Goal: Information Seeking & Learning: Learn about a topic

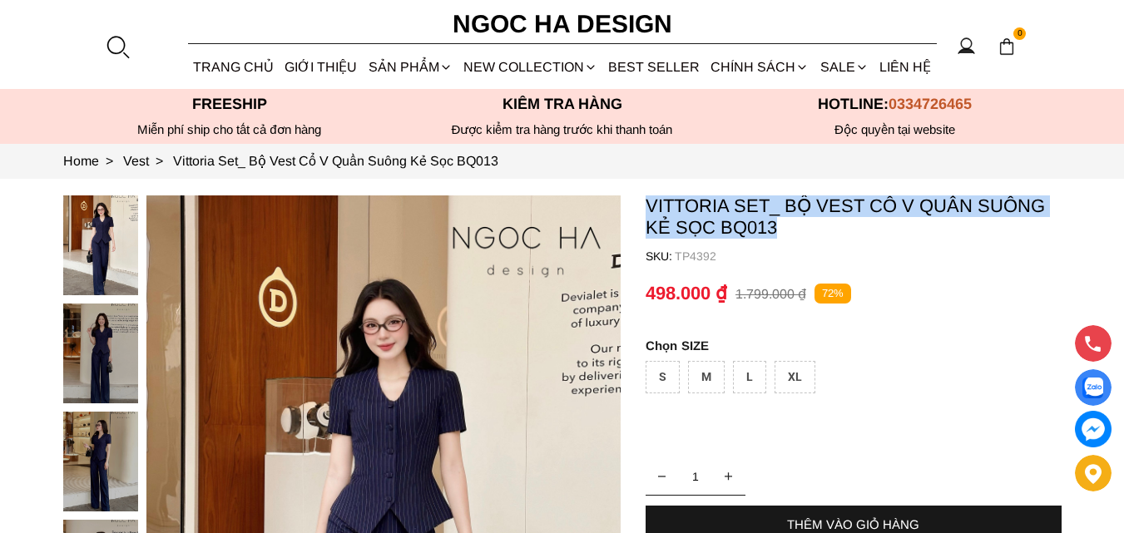
click at [693, 214] on p "Vittoria Set_ Bộ Vest Cổ V Quần Suông Kẻ Sọc BQ013" at bounding box center [854, 217] width 416 height 43
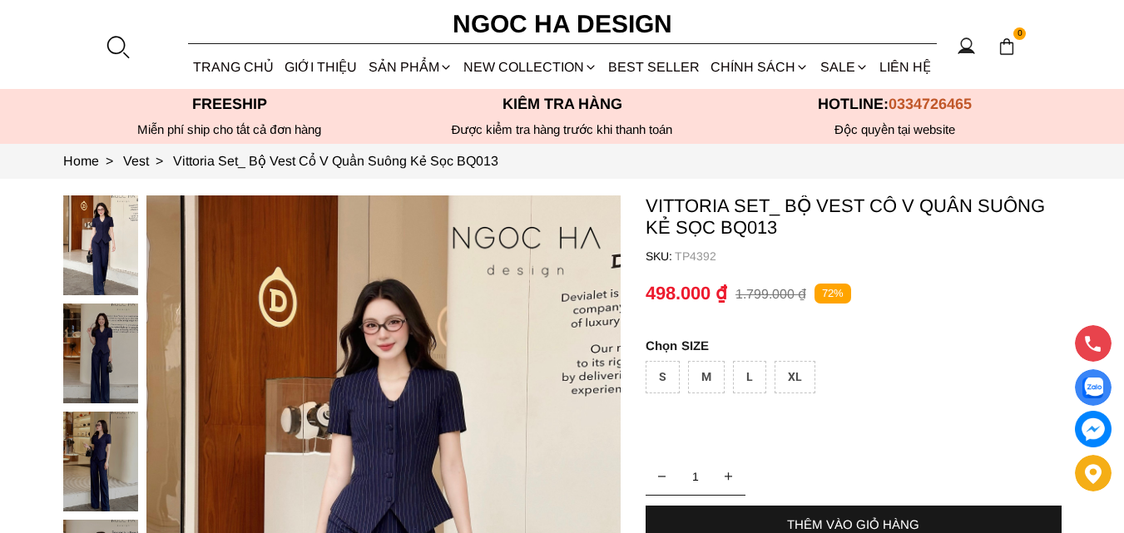
click at [693, 206] on p "Vittoria Set_ Bộ Vest Cổ V Quần Suông Kẻ Sọc BQ013" at bounding box center [854, 217] width 416 height 43
copy p "Vittoria"
